Goal: Task Accomplishment & Management: Complete application form

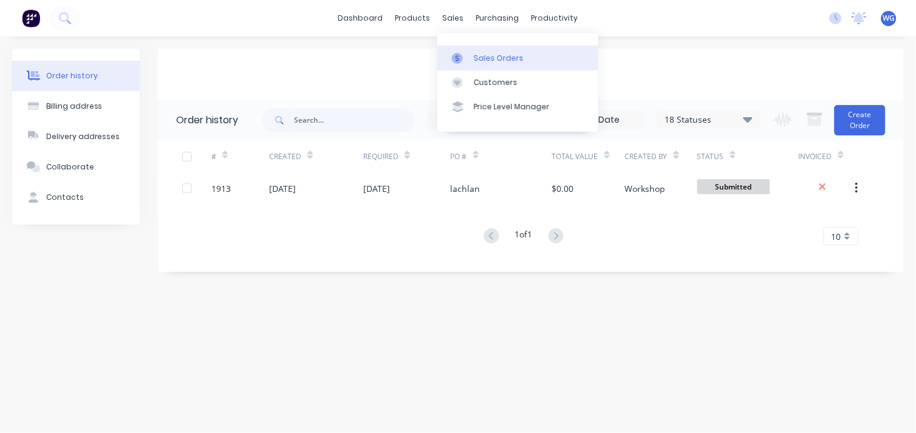
click at [474, 53] on div "Sales Orders" at bounding box center [499, 58] width 50 height 11
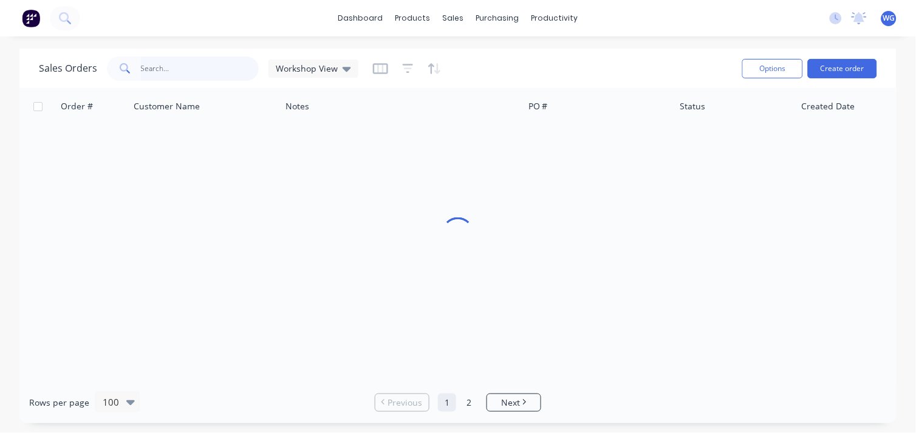
click at [157, 67] on input "text" at bounding box center [200, 68] width 118 height 24
type input "c"
type input "1"
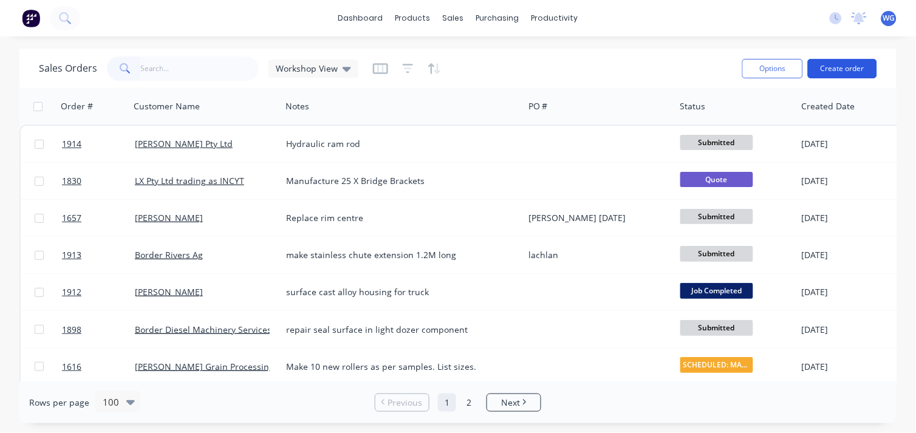
click at [851, 65] on button "Create order" at bounding box center [842, 68] width 69 height 19
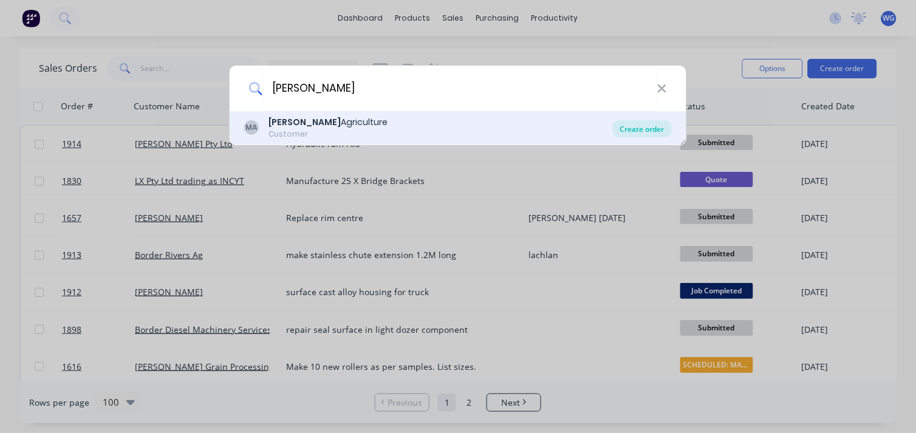
type input "[PERSON_NAME]"
click at [640, 129] on div "Create order" at bounding box center [642, 128] width 59 height 17
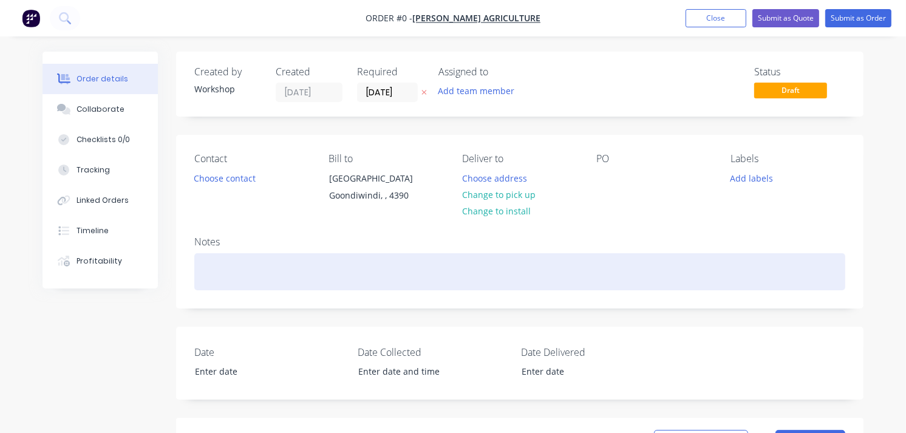
click at [210, 259] on div at bounding box center [519, 271] width 651 height 37
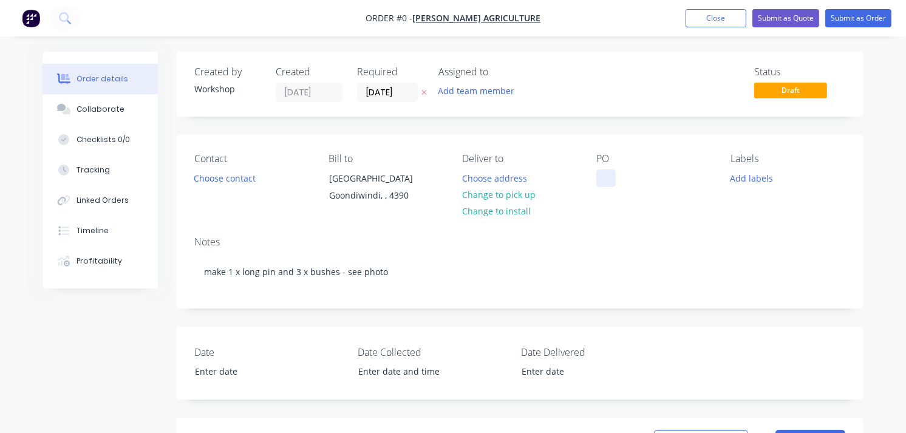
click at [613, 177] on div "Order details Collaborate Checklists 0/0 Tracking Linked Orders Timeline Profit…" at bounding box center [452, 432] width 845 height 760
click at [849, 15] on button "Submit as Order" at bounding box center [858, 18] width 66 height 18
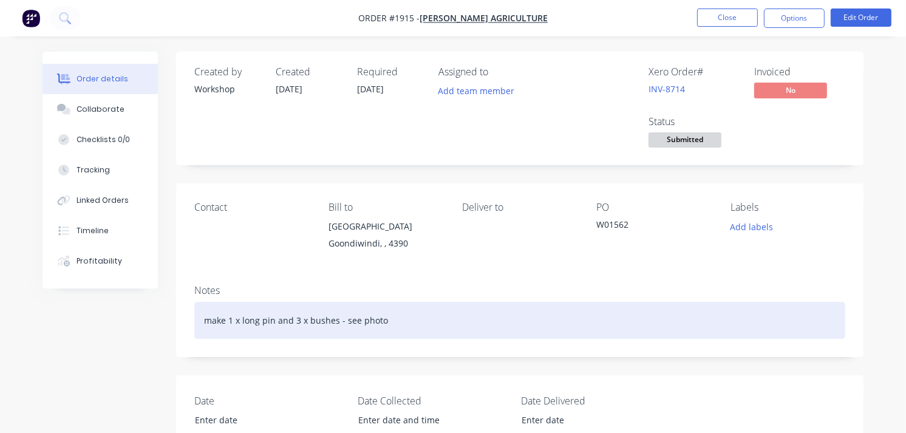
click at [447, 325] on div "make 1 x long pin and 3 x bushes - see photo" at bounding box center [519, 320] width 651 height 37
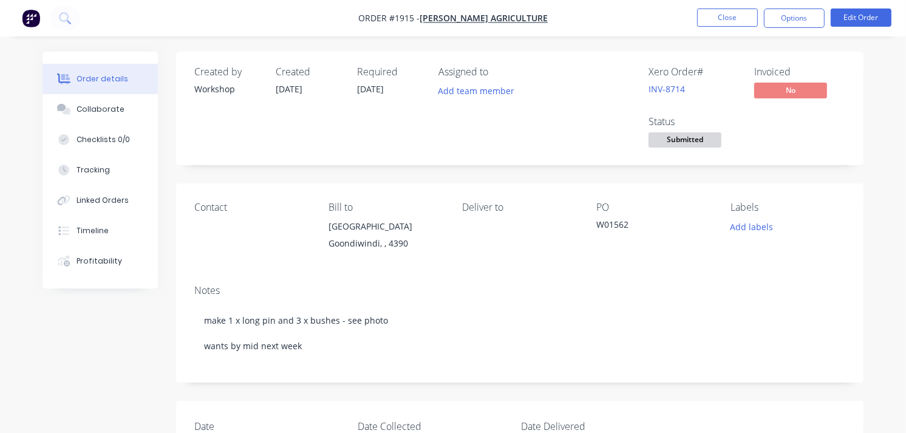
click at [30, 15] on img "button" at bounding box center [31, 18] width 18 height 18
